Goal: Information Seeking & Learning: Understand process/instructions

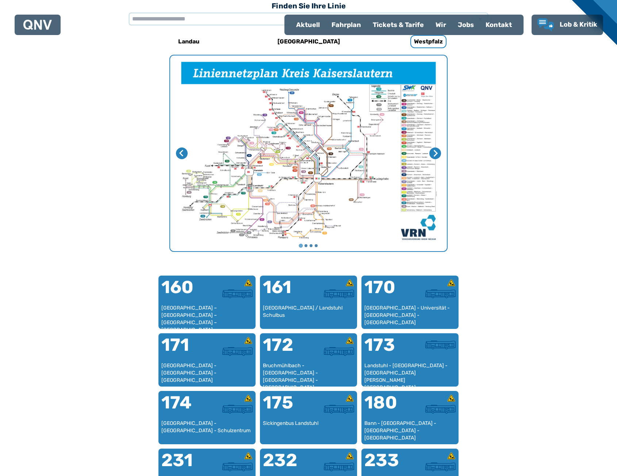
scroll to position [225, 0]
click at [433, 314] on div "[GEOGRAPHIC_DATA] - Universität - [GEOGRAPHIC_DATA] - [GEOGRAPHIC_DATA]" at bounding box center [410, 316] width 96 height 22
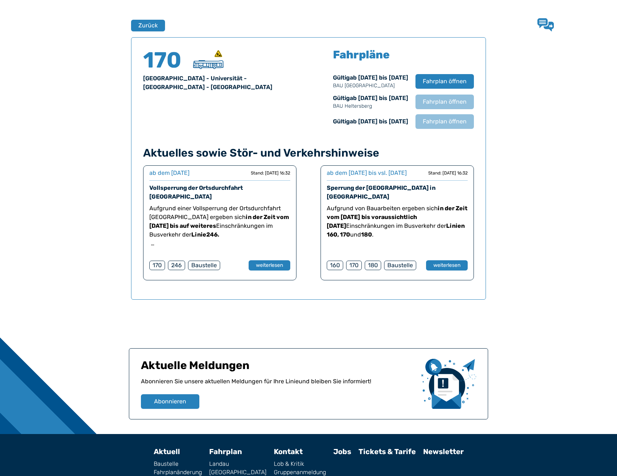
scroll to position [481, 0]
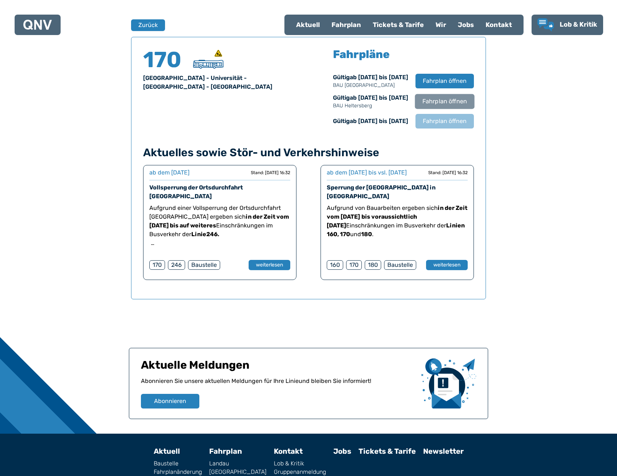
click at [435, 101] on span "Fahrplan öffnen" at bounding box center [444, 101] width 45 height 9
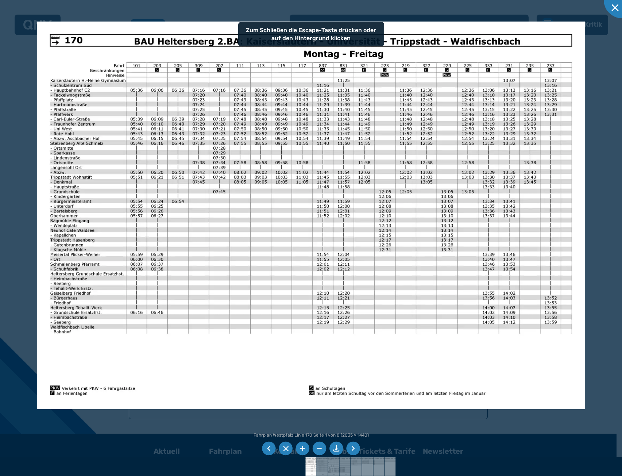
click at [324, 222] on img at bounding box center [311, 216] width 548 height 388
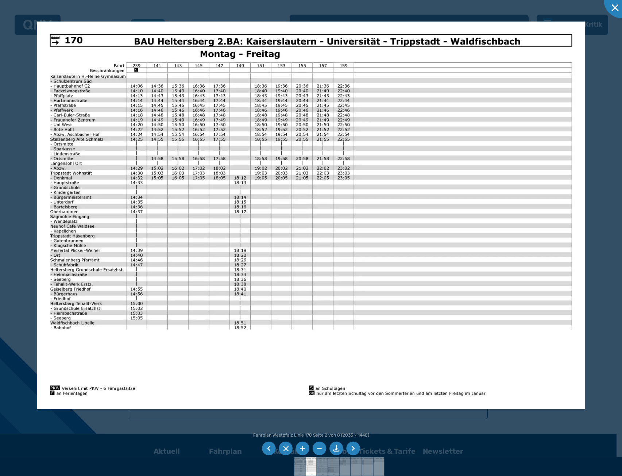
click at [590, 220] on div at bounding box center [311, 238] width 622 height 476
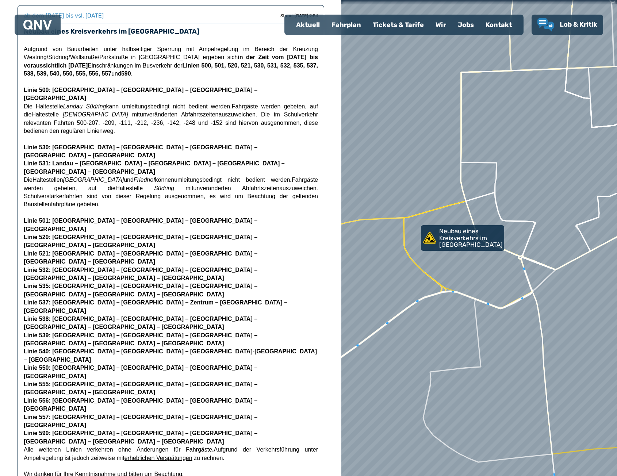
scroll to position [37, 0]
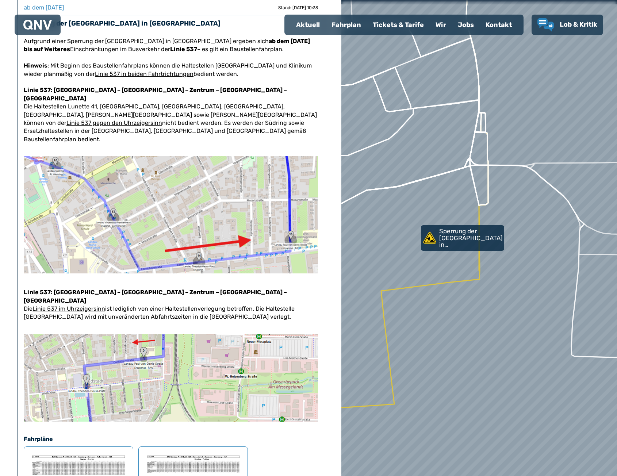
scroll to position [73, 0]
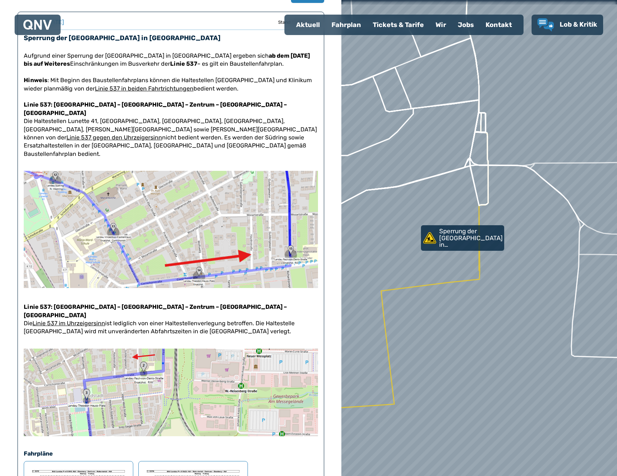
click at [230, 188] on img at bounding box center [171, 229] width 294 height 117
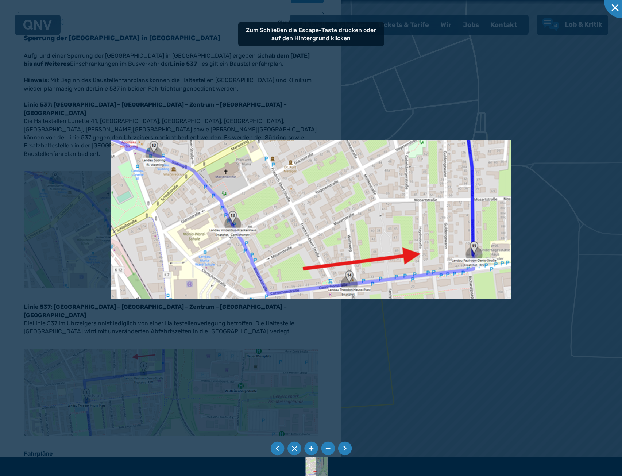
click at [197, 87] on div at bounding box center [311, 238] width 622 height 476
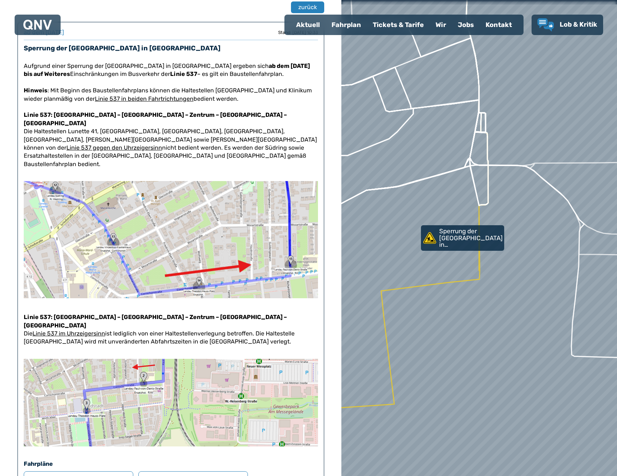
scroll to position [0, 0]
